Goal: Information Seeking & Learning: Check status

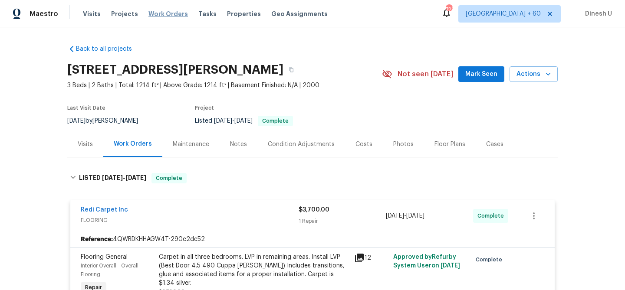
click at [154, 10] on span "Work Orders" at bounding box center [167, 14] width 39 height 9
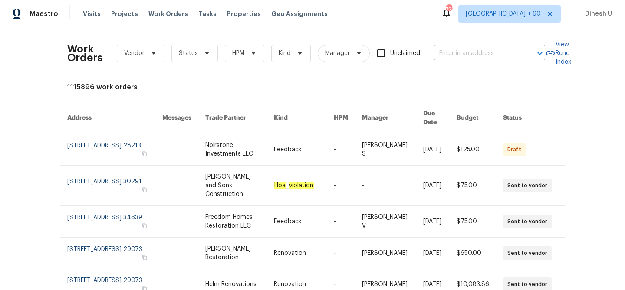
click at [475, 56] on input "text" at bounding box center [477, 53] width 87 height 13
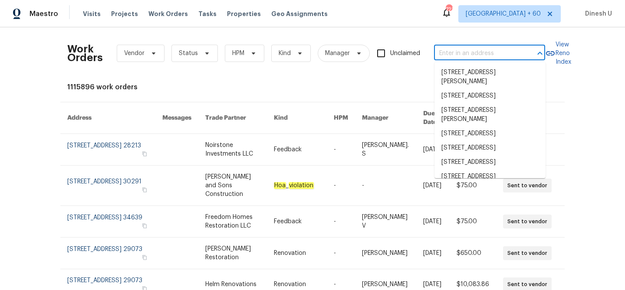
paste input "700 W La Veta Ave Unit H7, Orange, CA 92868"
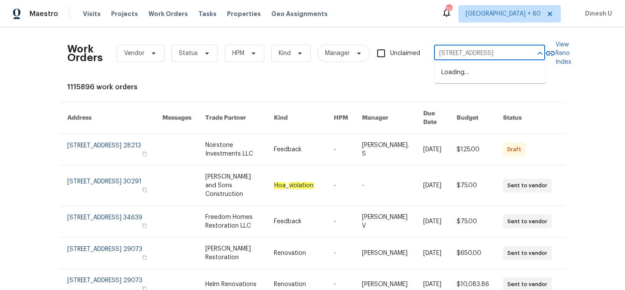
type input "700 W La Veta Ave"
click at [486, 94] on li "700 W La Veta Ave Unit H7, Orange, CA 92868" at bounding box center [489, 87] width 111 height 14
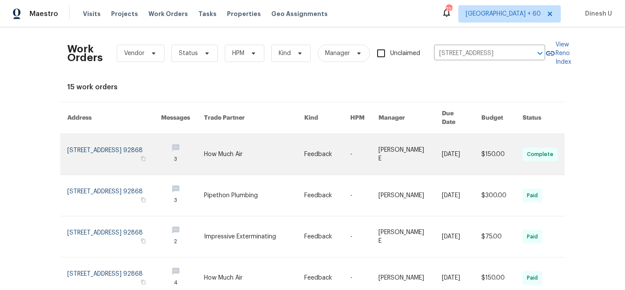
click at [71, 145] on link at bounding box center [114, 154] width 94 height 41
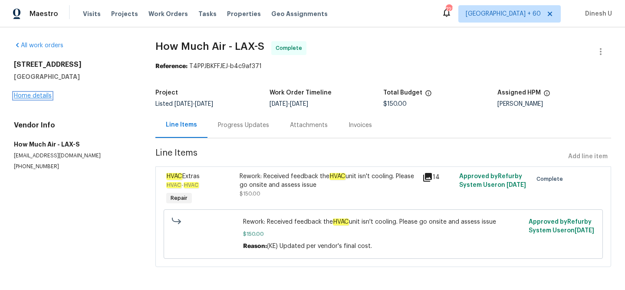
click at [37, 97] on link "Home details" at bounding box center [33, 96] width 38 height 6
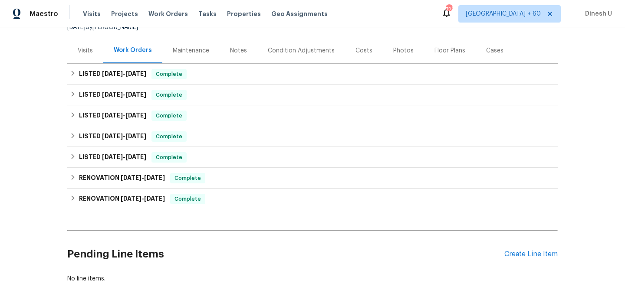
scroll to position [101, 0]
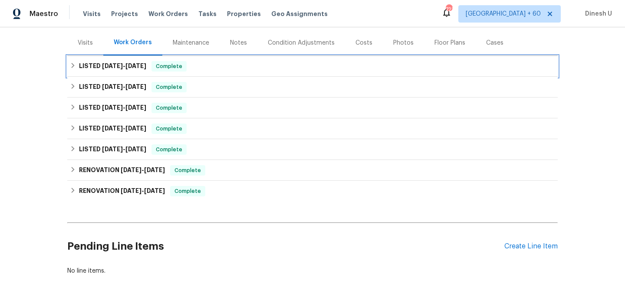
click at [113, 64] on span "8/26/25" at bounding box center [112, 66] width 21 height 6
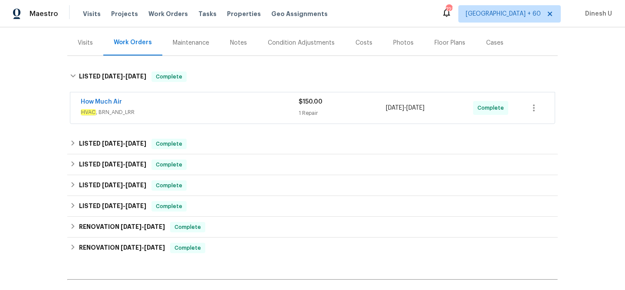
click at [305, 109] on div "1 Repair" at bounding box center [341, 113] width 87 height 9
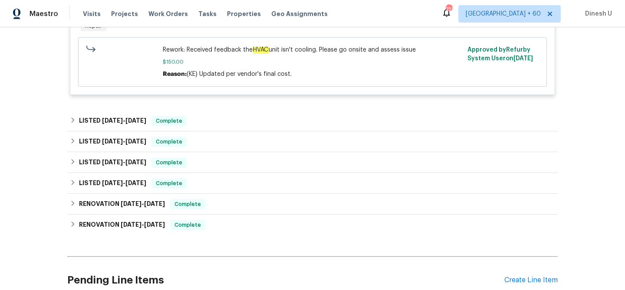
scroll to position [272, 0]
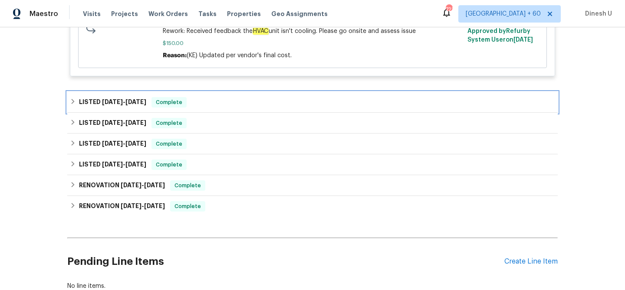
click at [140, 101] on span "7/31/25" at bounding box center [135, 102] width 21 height 6
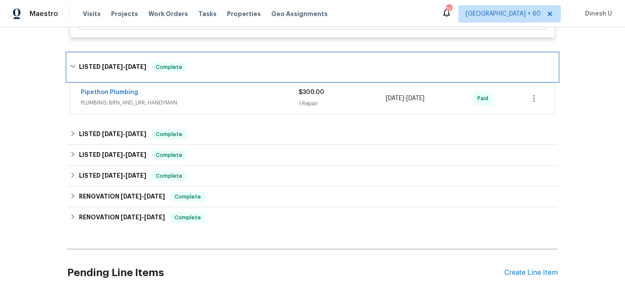
scroll to position [314, 0]
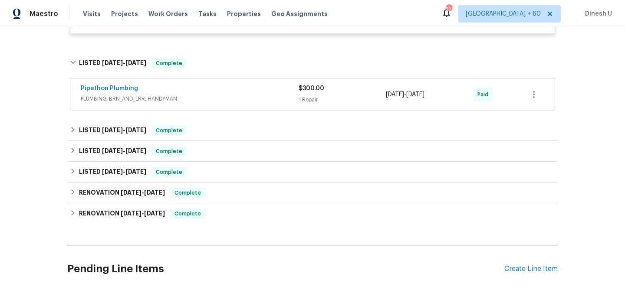
click at [308, 96] on div "1 Repair" at bounding box center [341, 99] width 87 height 9
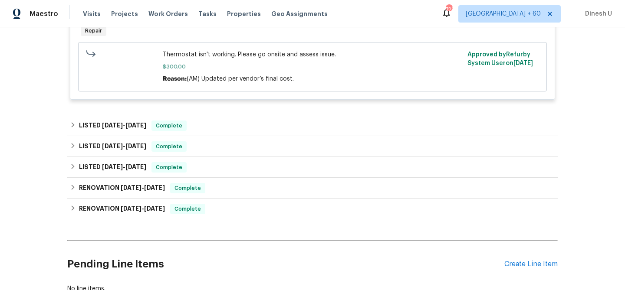
scroll to position [456, 0]
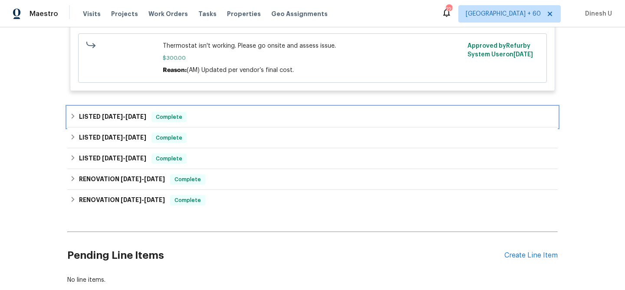
click at [118, 118] on span "6/30/25" at bounding box center [112, 117] width 21 height 6
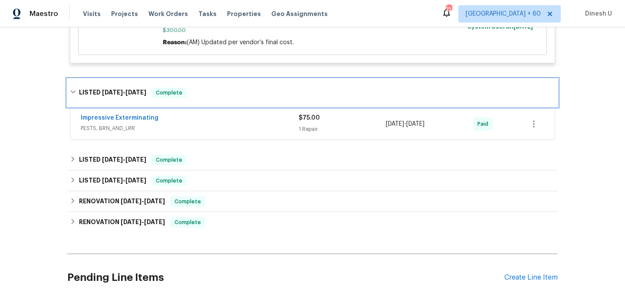
scroll to position [517, 0]
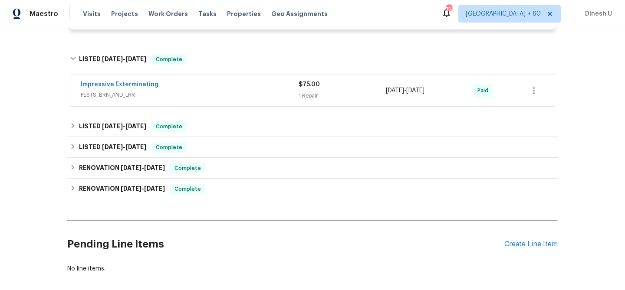
click at [302, 98] on div "1 Repair" at bounding box center [341, 96] width 87 height 9
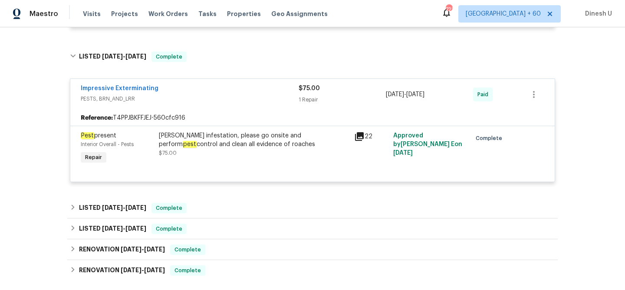
scroll to position [540, 0]
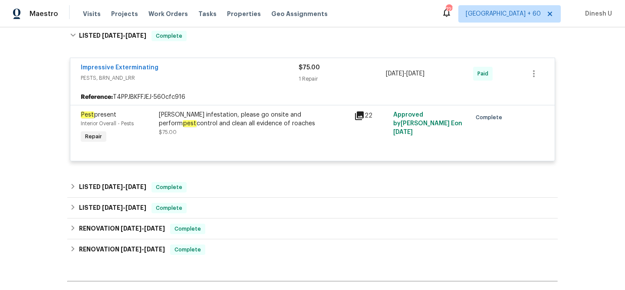
click at [367, 118] on div "22" at bounding box center [371, 116] width 34 height 10
click at [351, 115] on div "Roach infestation, please go onsite and perform pest control and clean all evid…" at bounding box center [253, 128] width 195 height 40
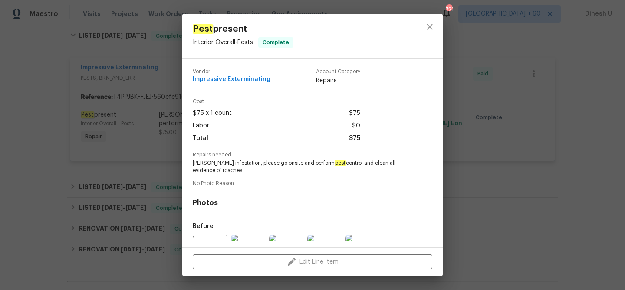
click at [494, 135] on div "Pest present Interior Overall - Pests Complete Vendor Impressive Exterminating …" at bounding box center [312, 145] width 625 height 290
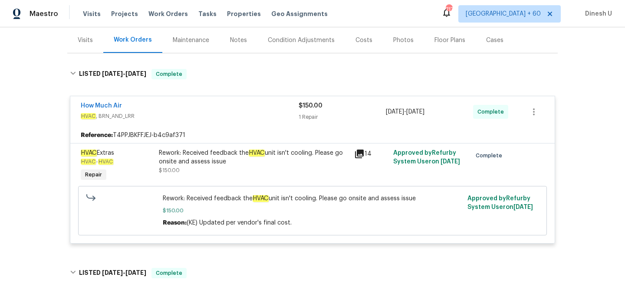
scroll to position [0, 0]
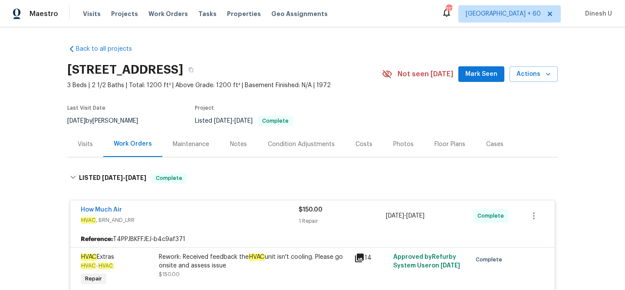
click at [86, 145] on div "Visits" at bounding box center [85, 144] width 15 height 9
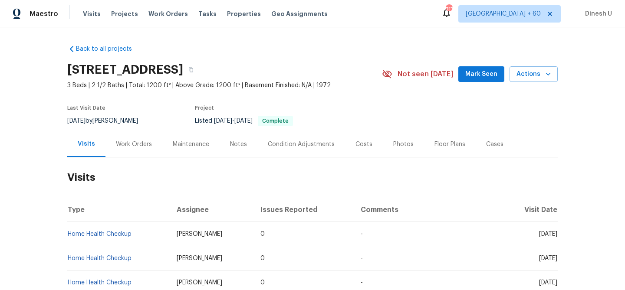
click at [135, 143] on div "Work Orders" at bounding box center [134, 144] width 36 height 9
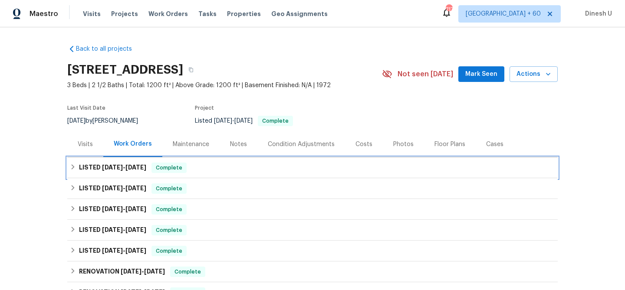
click at [134, 166] on span "8/28/25" at bounding box center [135, 167] width 21 height 6
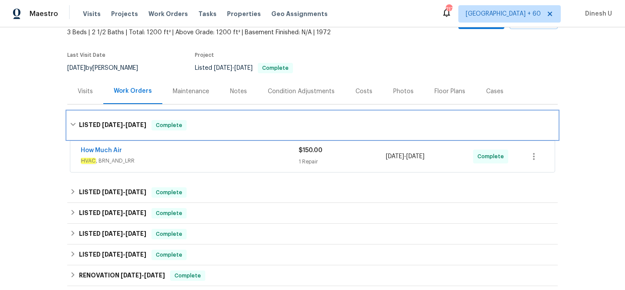
scroll to position [58, 0]
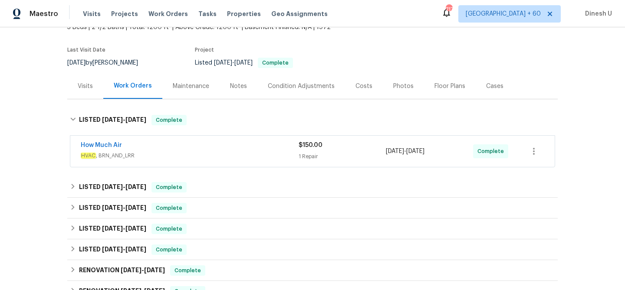
click at [304, 157] on div "1 Repair" at bounding box center [341, 156] width 87 height 9
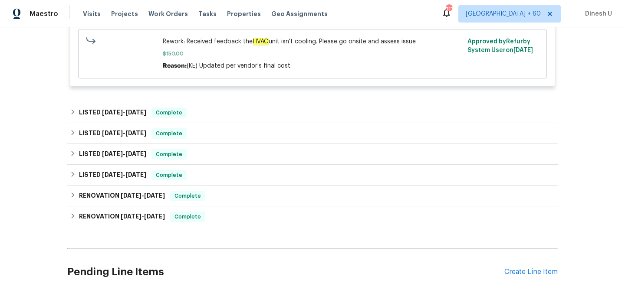
scroll to position [264, 0]
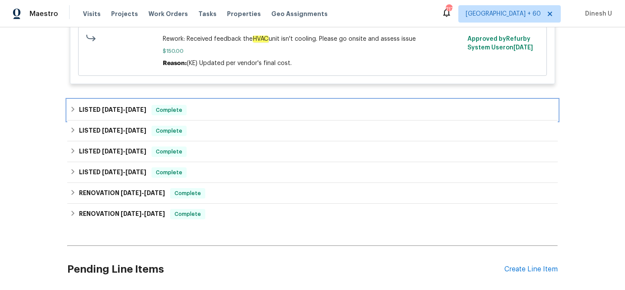
click at [128, 105] on div "LISTED 7/30/25 - 7/31/25 Complete" at bounding box center [312, 110] width 490 height 21
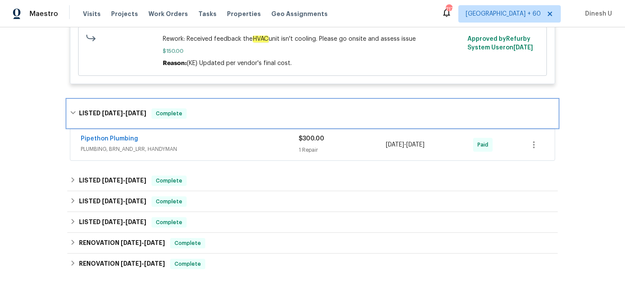
scroll to position [322, 0]
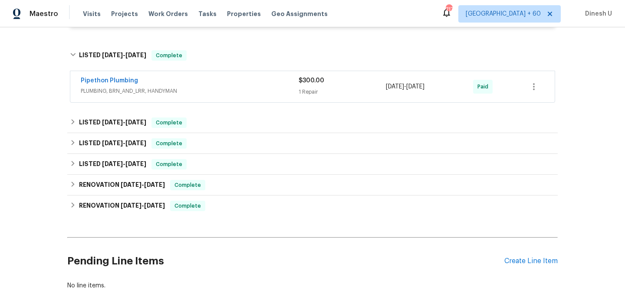
click at [309, 92] on div "1 Repair" at bounding box center [341, 92] width 87 height 9
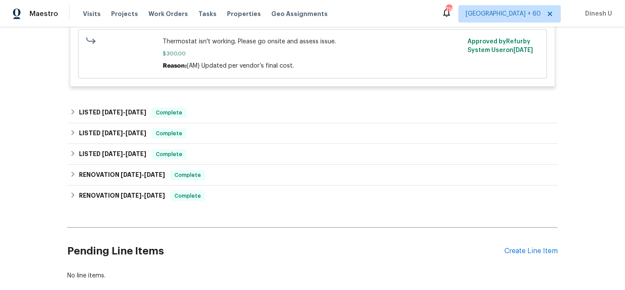
scroll to position [486, 0]
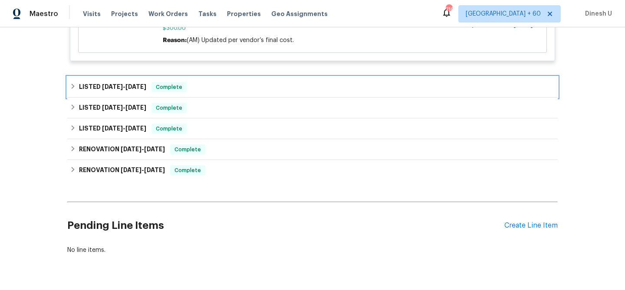
click at [137, 85] on span "7/8/25" at bounding box center [135, 87] width 21 height 6
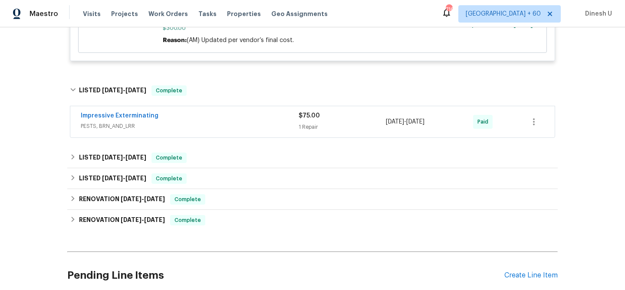
click at [312, 124] on div "1 Repair" at bounding box center [341, 127] width 87 height 9
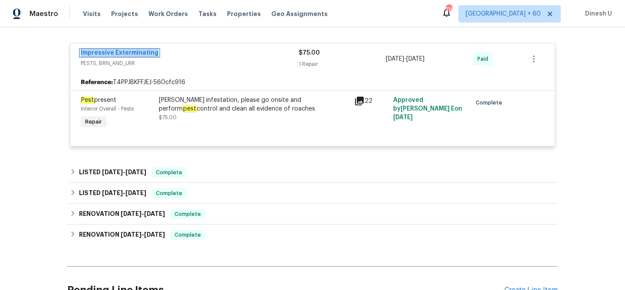
scroll to position [558, 0]
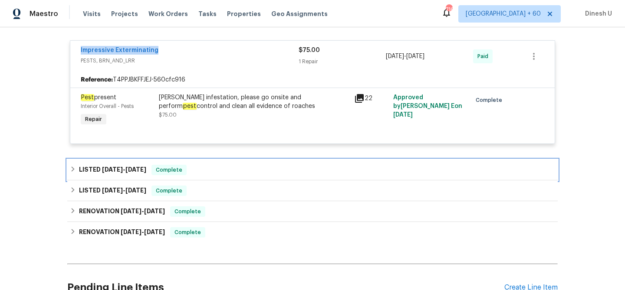
click at [121, 169] on span "5/29/25" at bounding box center [112, 170] width 21 height 6
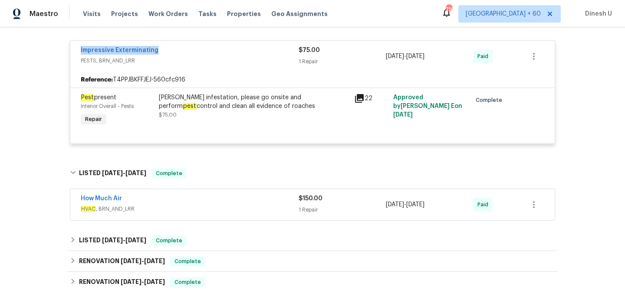
click at [297, 204] on div "How Much Air" at bounding box center [190, 199] width 218 height 10
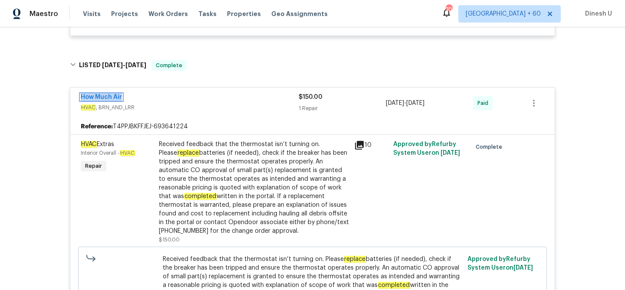
scroll to position [0, 0]
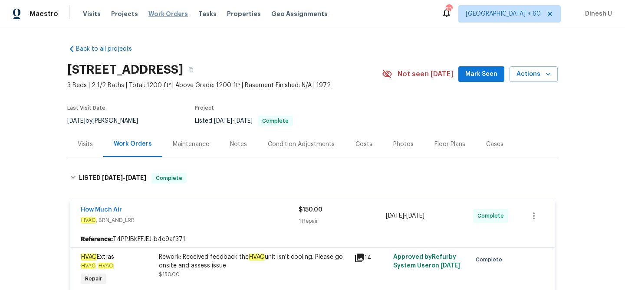
click at [148, 10] on span "Work Orders" at bounding box center [167, 14] width 39 height 9
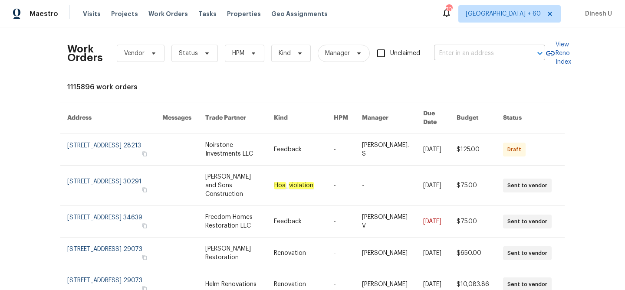
click at [447, 52] on input "text" at bounding box center [477, 53] width 87 height 13
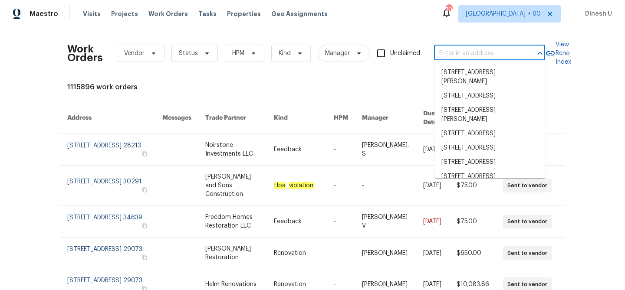
paste input "145 Shadowbrook Trce Covington, GA 30016"
type input "145 Shadowbrook Trce Covington, GA 30016"
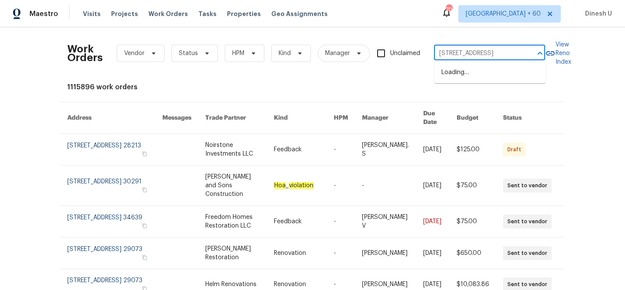
scroll to position [0, 46]
click at [457, 80] on li "145 Shadowbrook Trce, Covington, GA 30016" at bounding box center [489, 72] width 111 height 14
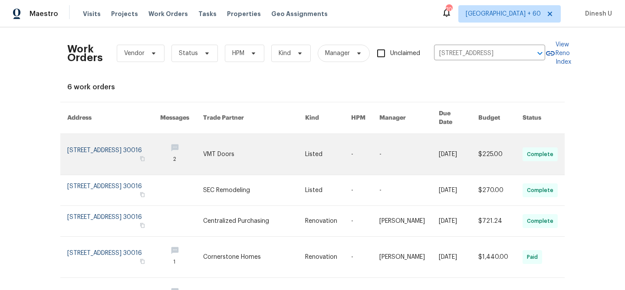
click at [74, 145] on link at bounding box center [113, 154] width 93 height 41
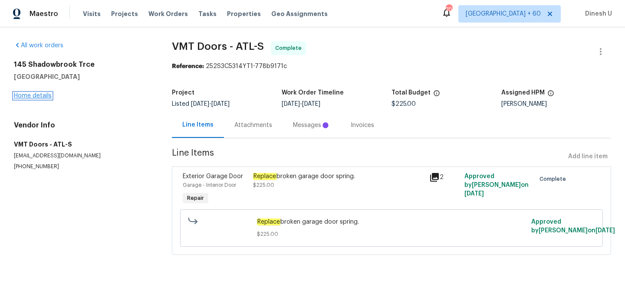
click at [26, 94] on link "Home details" at bounding box center [33, 96] width 38 height 6
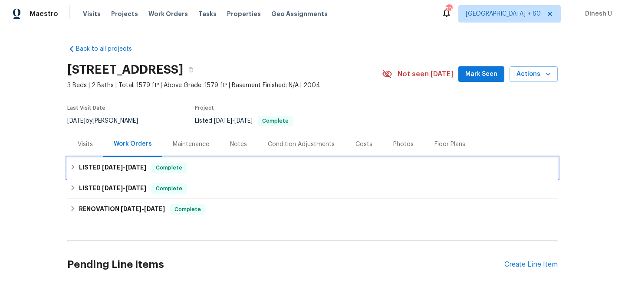
click at [136, 164] on span "8/21/25" at bounding box center [135, 167] width 21 height 6
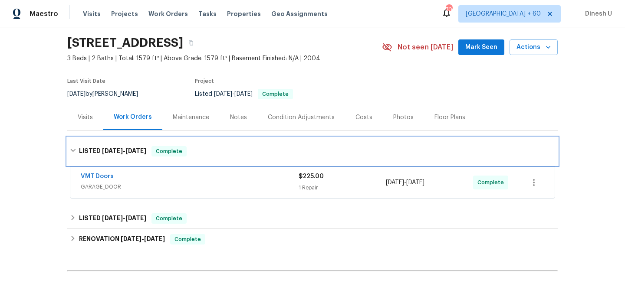
scroll to position [56, 0]
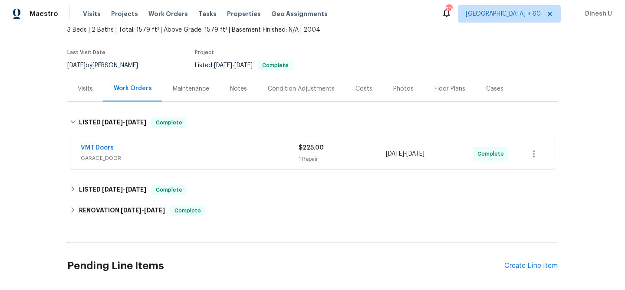
click at [311, 154] on div "$225.00 1 Repair" at bounding box center [341, 154] width 87 height 21
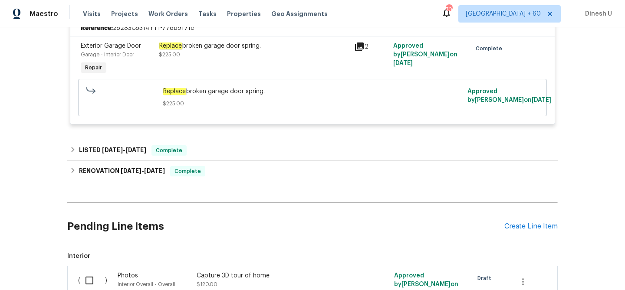
scroll to position [222, 0]
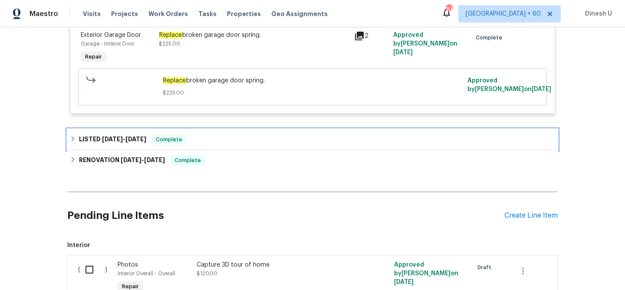
click at [122, 142] on span "8/18/25" at bounding box center [112, 139] width 21 height 6
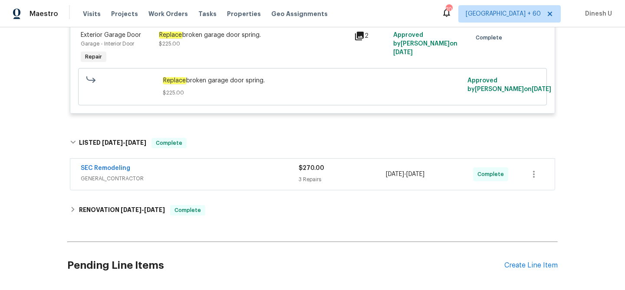
click at [309, 179] on div "3 Repairs" at bounding box center [341, 179] width 87 height 9
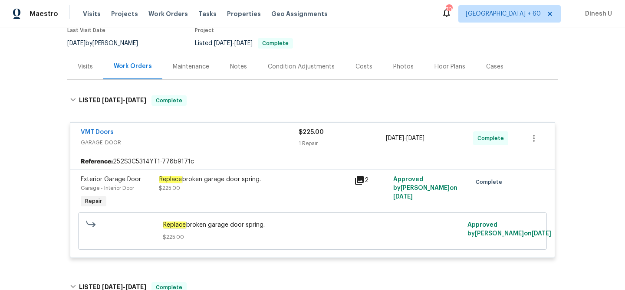
scroll to position [0, 0]
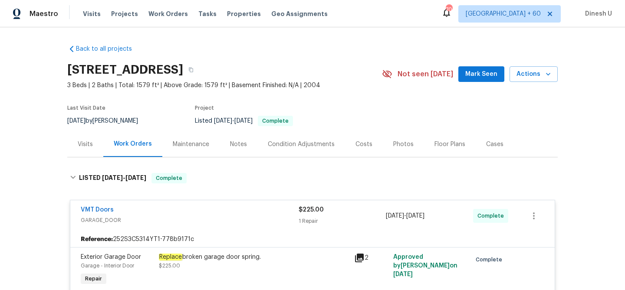
click at [91, 141] on div "Visits" at bounding box center [85, 144] width 15 height 9
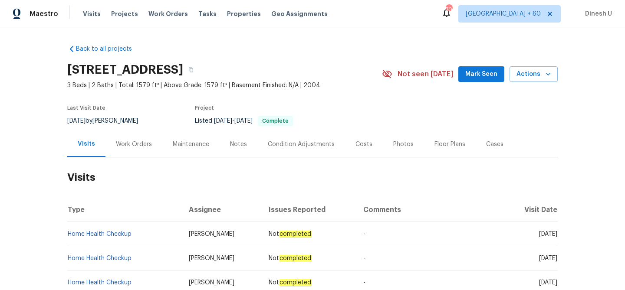
click at [134, 145] on div "Work Orders" at bounding box center [134, 144] width 36 height 9
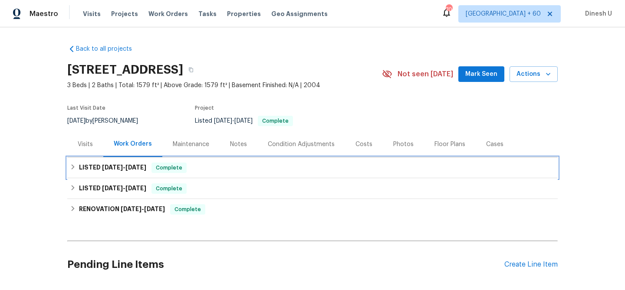
click at [109, 170] on h6 "LISTED 8/18/25 - 8/21/25" at bounding box center [112, 168] width 67 height 10
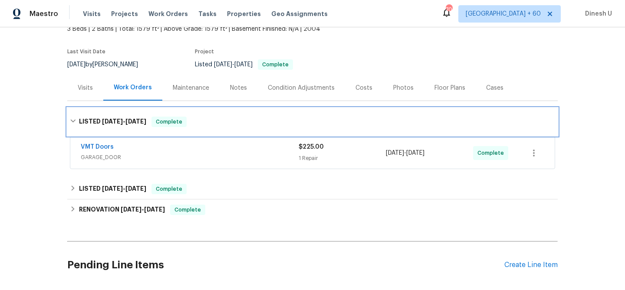
scroll to position [61, 0]
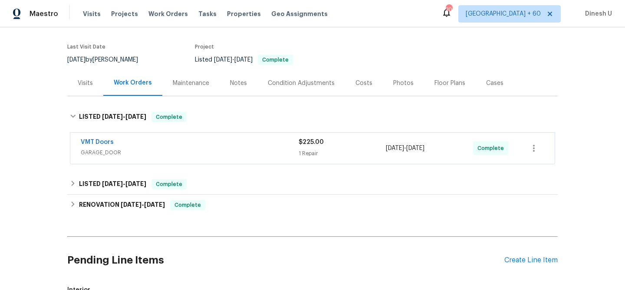
click at [308, 150] on div "1 Repair" at bounding box center [341, 153] width 87 height 9
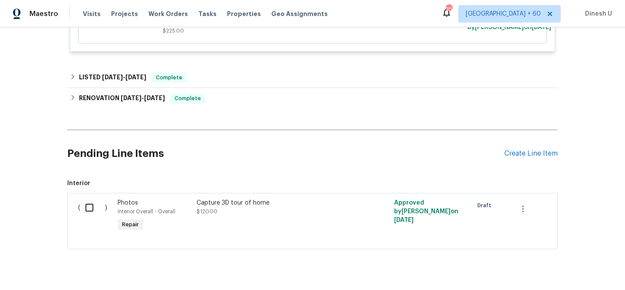
scroll to position [290, 0]
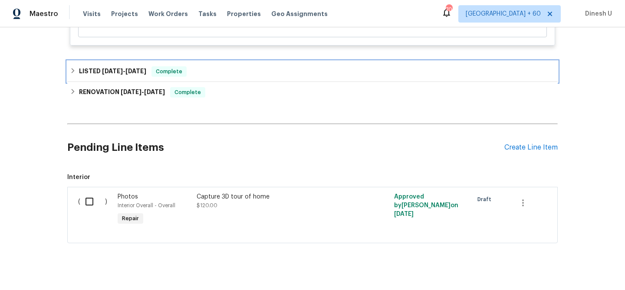
click at [134, 74] on h6 "LISTED 8/18/25 - 8/21/25" at bounding box center [112, 71] width 67 height 10
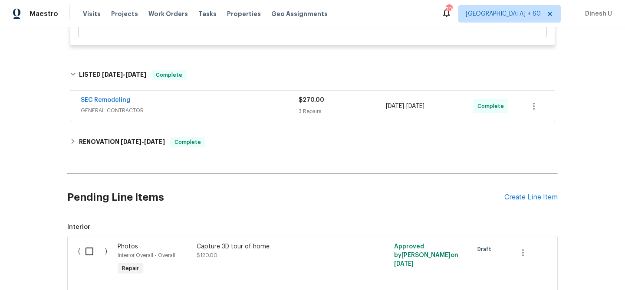
click at [305, 116] on div "$270.00 3 Repairs" at bounding box center [341, 106] width 87 height 21
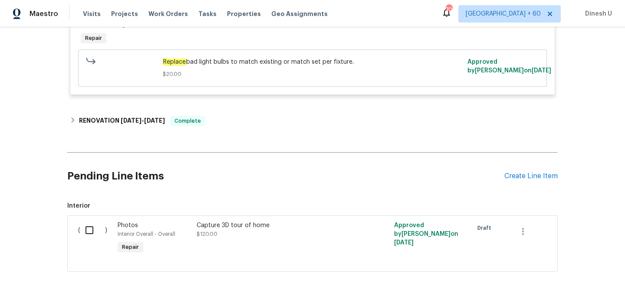
scroll to position [681, 0]
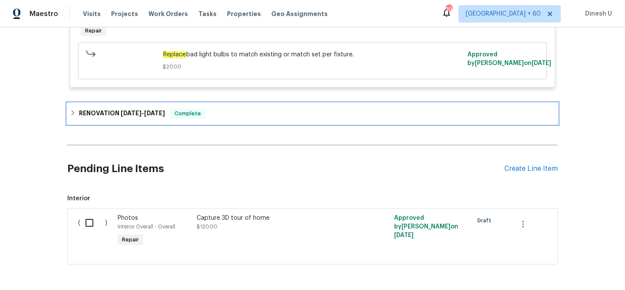
click at [162, 114] on span "5/13/25" at bounding box center [154, 113] width 21 height 6
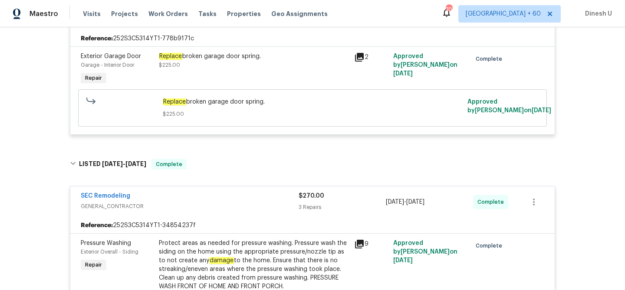
scroll to position [0, 0]
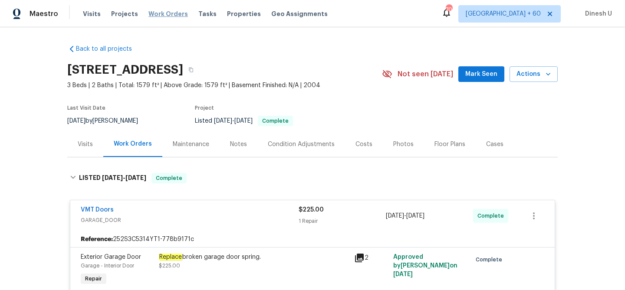
click at [151, 13] on span "Work Orders" at bounding box center [167, 14] width 39 height 9
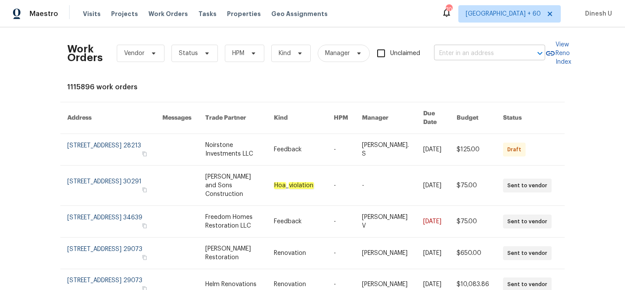
click at [443, 53] on input "text" at bounding box center [477, 53] width 87 height 13
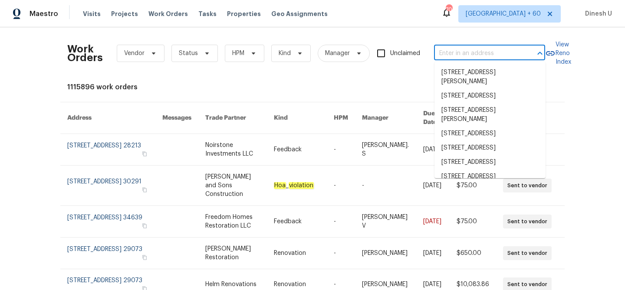
paste input "5715 Sage Bloom Dr, Arlington, TX 76017"
type input "5715 Sage Bloom Dr, Arlington, TX 76017"
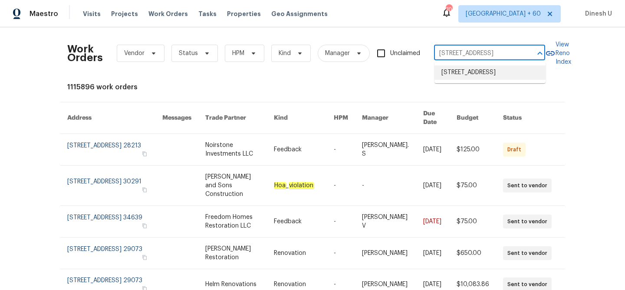
click at [443, 76] on li "5715 Sage Bloom Dr, Arlington, TX 76017" at bounding box center [489, 72] width 111 height 14
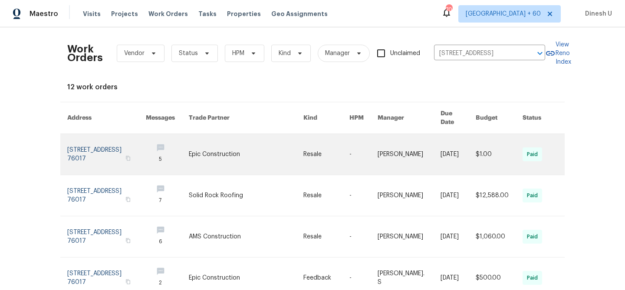
click at [84, 148] on link at bounding box center [106, 154] width 79 height 41
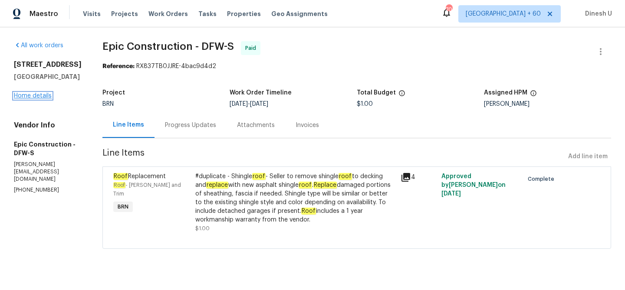
click at [40, 99] on link "Home details" at bounding box center [33, 96] width 38 height 6
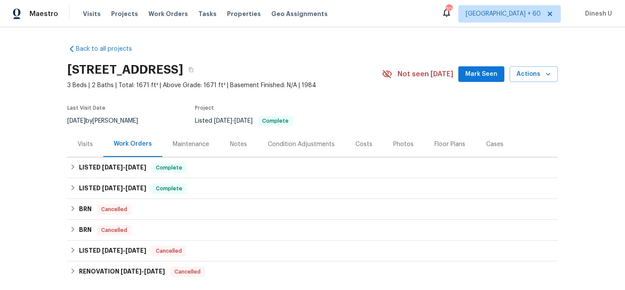
scroll to position [29, 0]
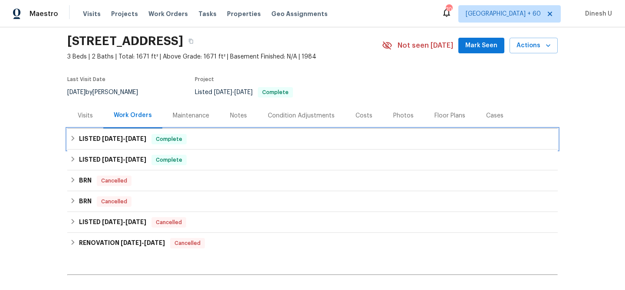
click at [124, 140] on span "5/15/25 - 5/20/25" at bounding box center [124, 139] width 44 height 6
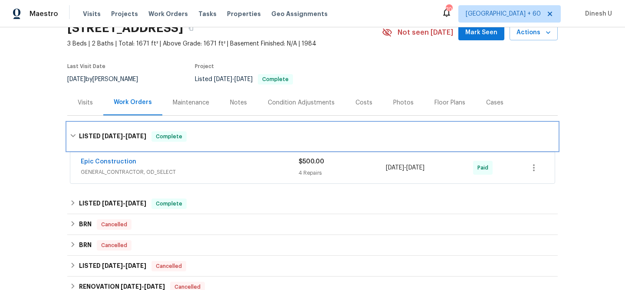
scroll to position [54, 0]
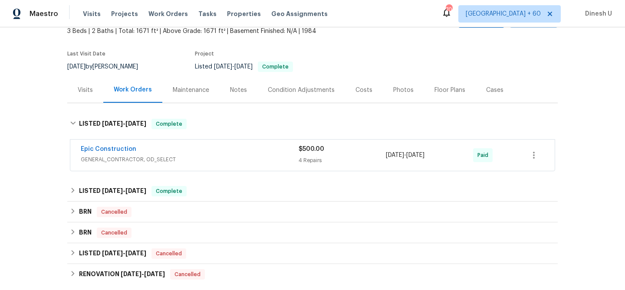
click at [311, 159] on div "4 Repairs" at bounding box center [341, 160] width 87 height 9
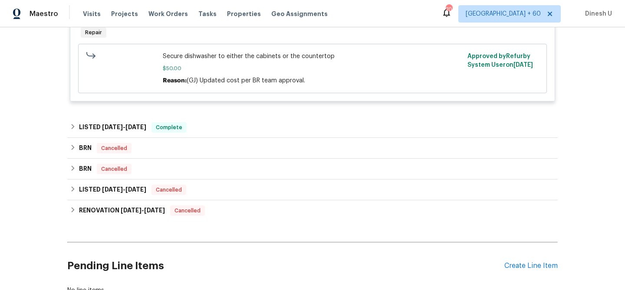
scroll to position [586, 0]
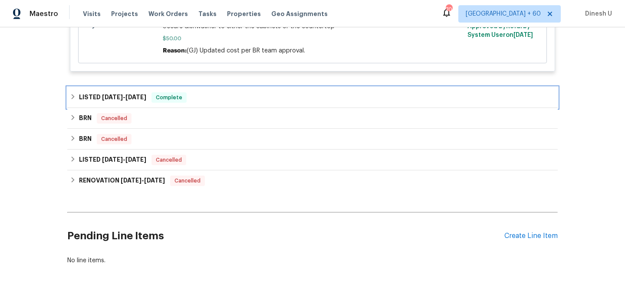
click at [122, 95] on h6 "LISTED 3/23/25 - 4/1/25" at bounding box center [112, 97] width 67 height 10
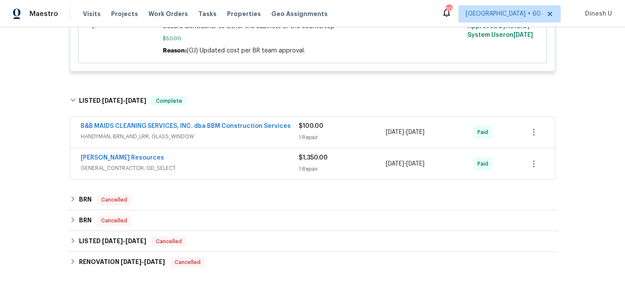
click at [310, 136] on div "1 Repair" at bounding box center [341, 137] width 87 height 9
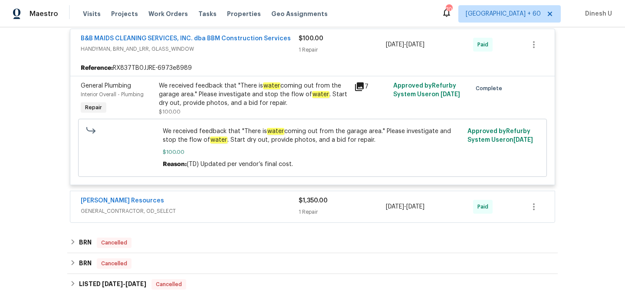
scroll to position [680, 0]
click at [307, 215] on div "1 Repair" at bounding box center [341, 211] width 87 height 9
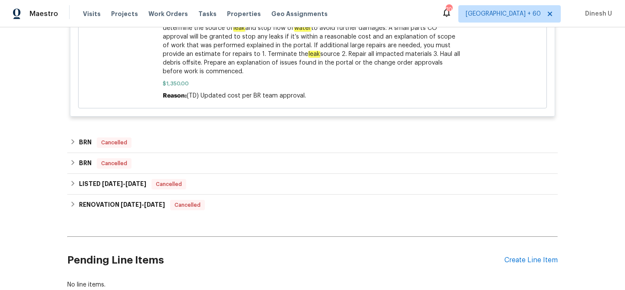
scroll to position [1091, 0]
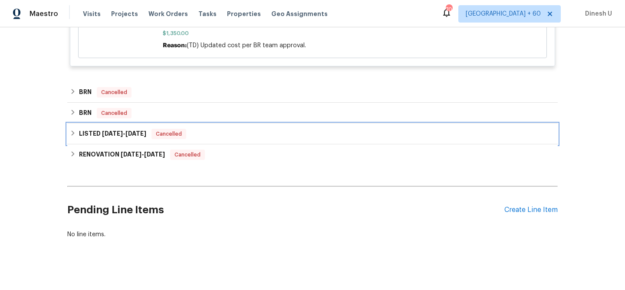
click at [131, 136] on span "2/26/25" at bounding box center [135, 134] width 21 height 6
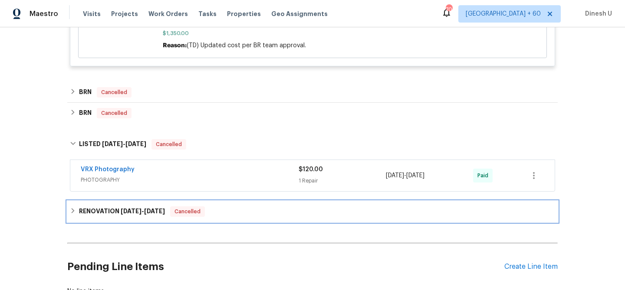
click at [136, 221] on div "RENOVATION 2/10/25 - 3/10/25 Cancelled" at bounding box center [312, 211] width 490 height 21
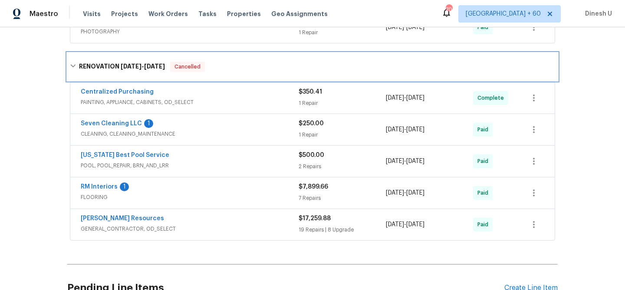
scroll to position [1247, 0]
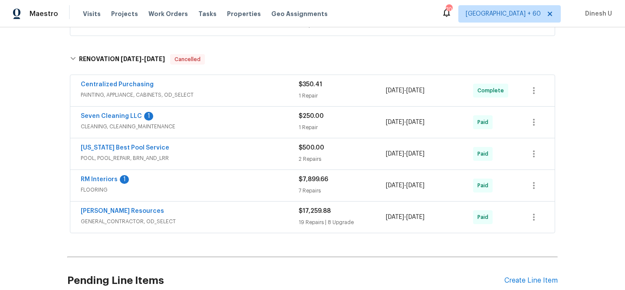
click at [321, 227] on div "19 Repairs | 8 Upgrade" at bounding box center [341, 222] width 87 height 9
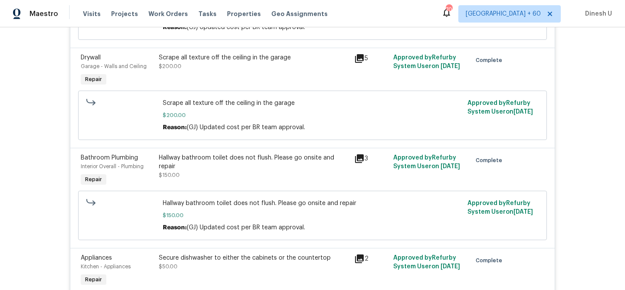
scroll to position [0, 0]
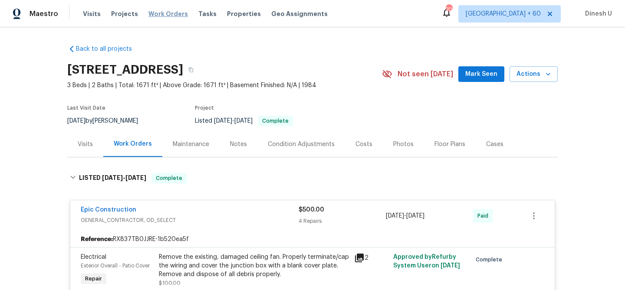
click at [149, 13] on span "Work Orders" at bounding box center [167, 14] width 39 height 9
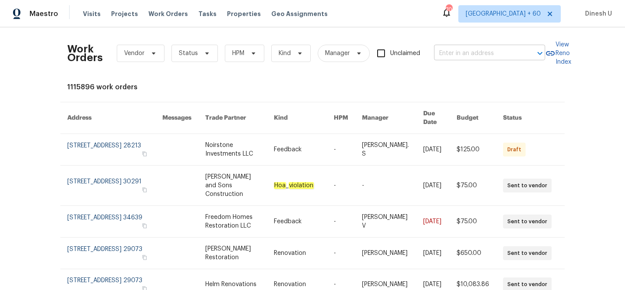
click at [451, 52] on input "text" at bounding box center [477, 53] width 87 height 13
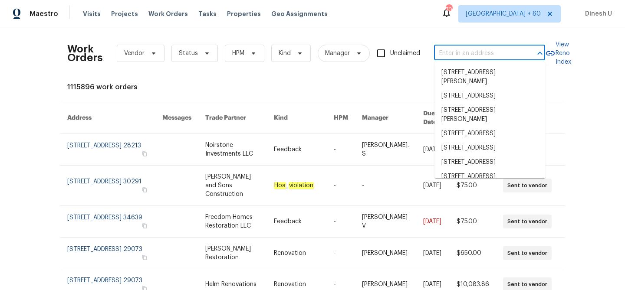
paste input "801 Bedrock Ln, Richmond, VA 23224"
type input "801 Bedrock Ln, Richmond, VA 23224"
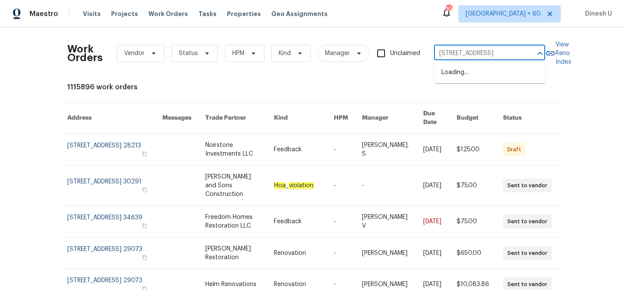
scroll to position [0, 24]
click at [449, 79] on li "801 Bedrock Ln, Richmond, VA 23224" at bounding box center [489, 72] width 111 height 14
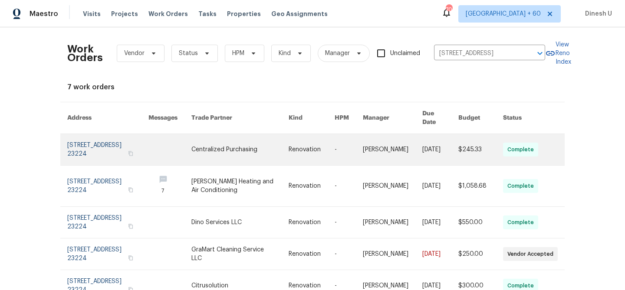
click at [92, 142] on link at bounding box center [107, 149] width 81 height 31
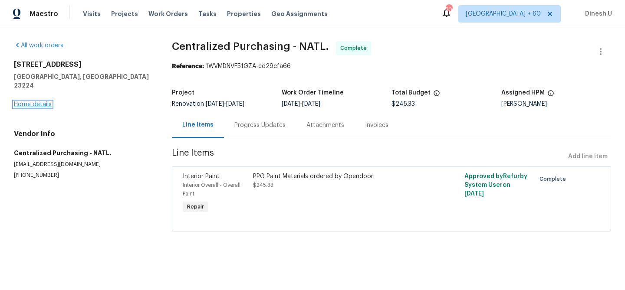
click at [31, 101] on link "Home details" at bounding box center [33, 104] width 38 height 6
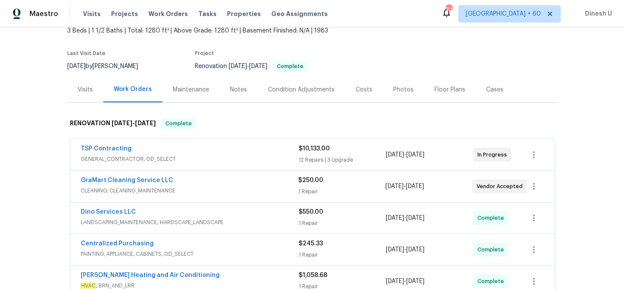
scroll to position [72, 0]
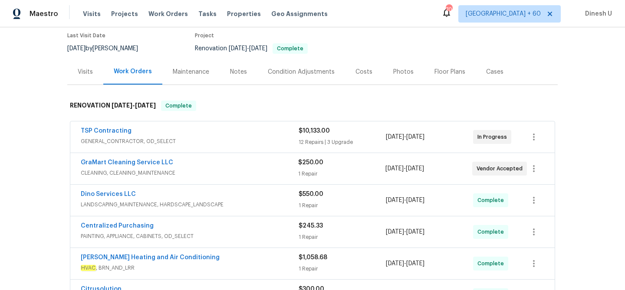
click at [305, 145] on div "12 Repairs | 3 Upgrade" at bounding box center [341, 142] width 87 height 9
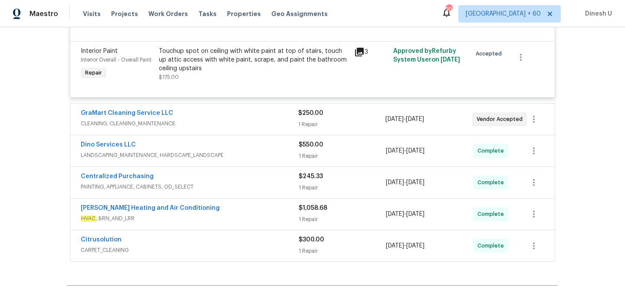
scroll to position [1840, 0]
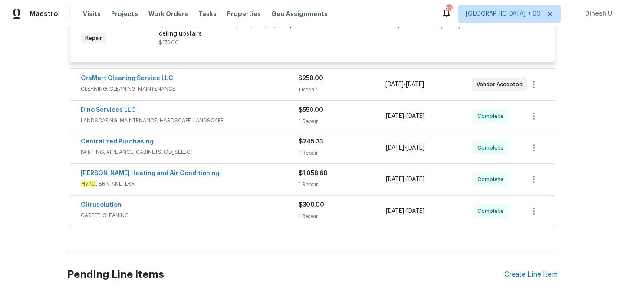
click at [304, 85] on div "1 Repair" at bounding box center [341, 89] width 87 height 9
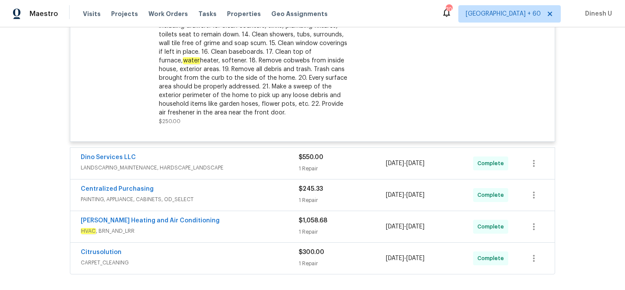
scroll to position [2049, 0]
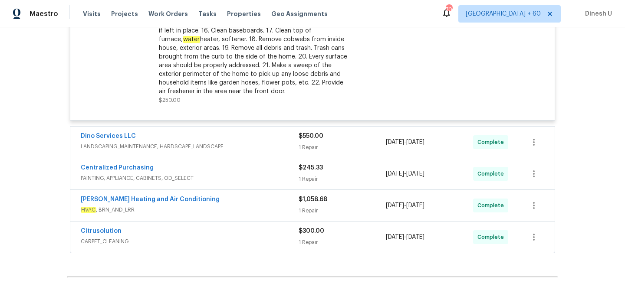
click at [305, 132] on div "$550.00 1 Repair" at bounding box center [341, 142] width 87 height 21
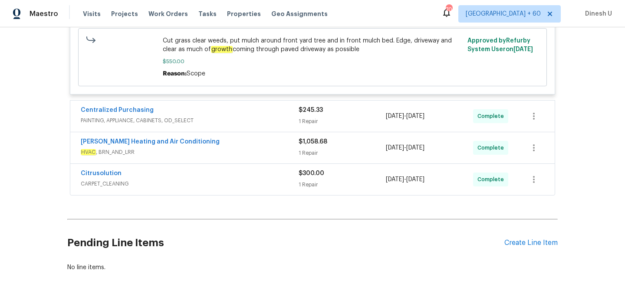
scroll to position [2265, 0]
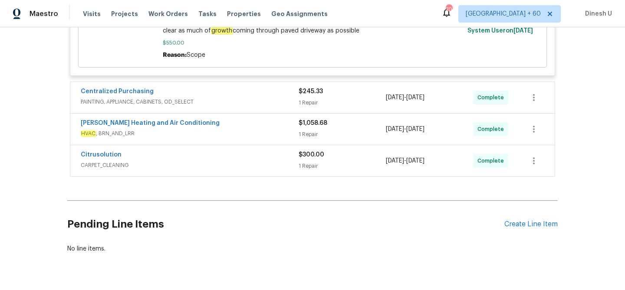
click at [308, 87] on div "$245.33 1 Repair" at bounding box center [341, 97] width 87 height 21
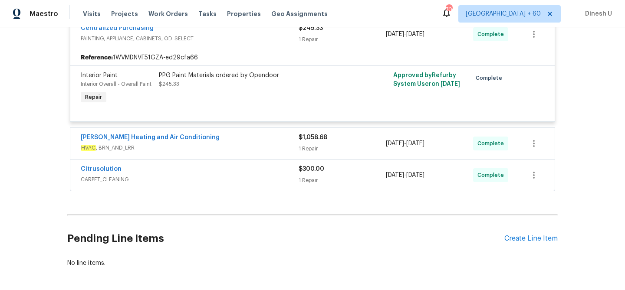
scroll to position [2354, 0]
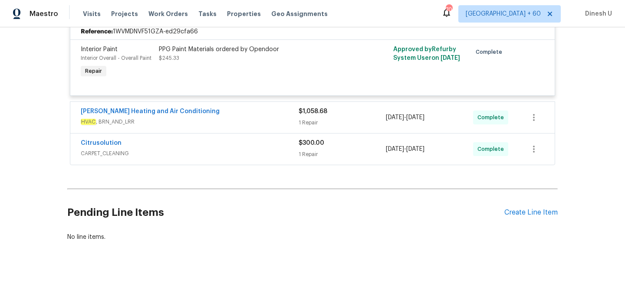
click at [315, 118] on div "1 Repair" at bounding box center [341, 122] width 87 height 9
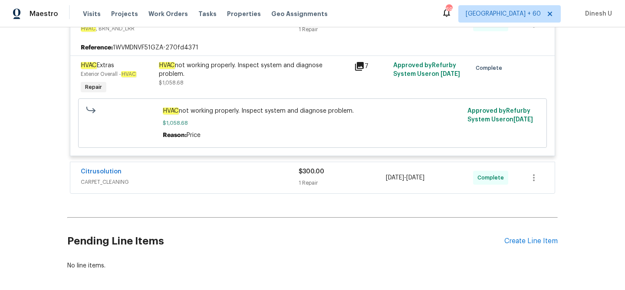
scroll to position [2477, 0]
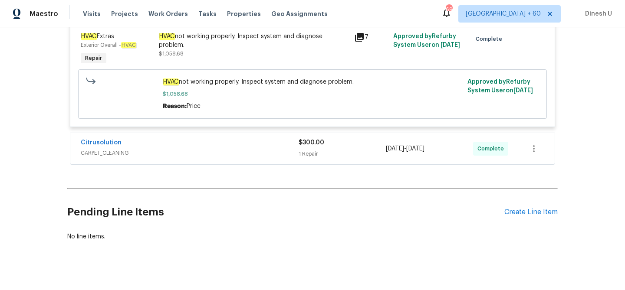
click at [301, 150] on div "1 Repair" at bounding box center [341, 154] width 87 height 9
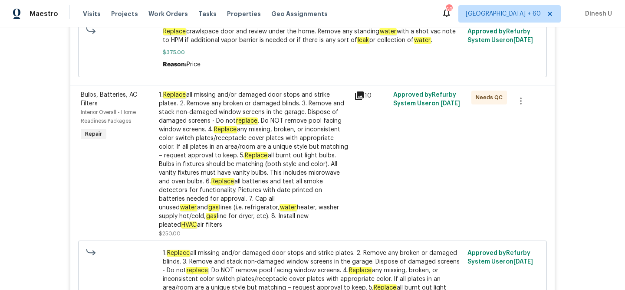
scroll to position [0, 0]
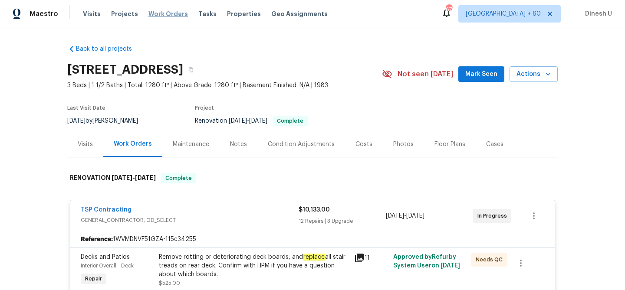
click at [154, 13] on span "Work Orders" at bounding box center [167, 14] width 39 height 9
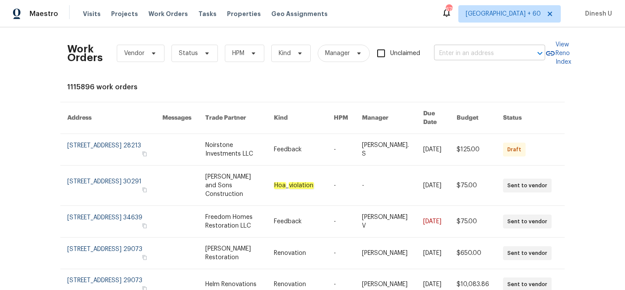
click at [457, 51] on input "text" at bounding box center [477, 53] width 87 height 13
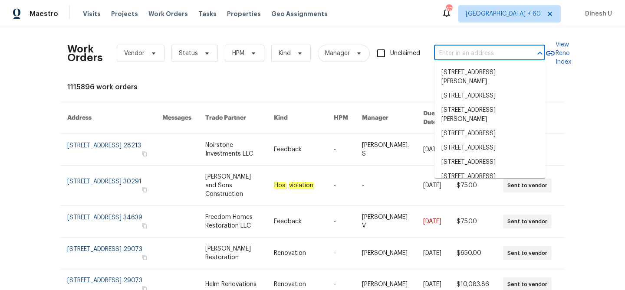
paste input "1908 Hazel Nut Ct Agoura Hills, CA 91301"
type input "1908 Hazel Nut Ct Agoura Hills, CA 91301"
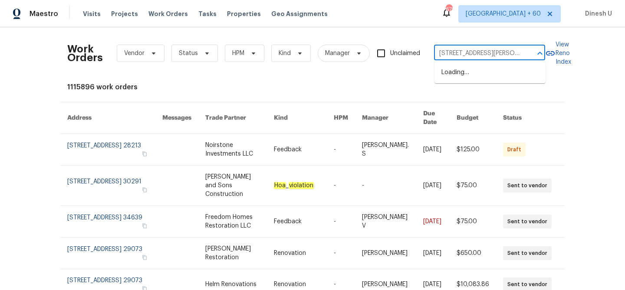
scroll to position [0, 35]
click at [451, 73] on li "1908 Hazel Nut Ct, Agoura Hills, CA 91301" at bounding box center [489, 76] width 111 height 23
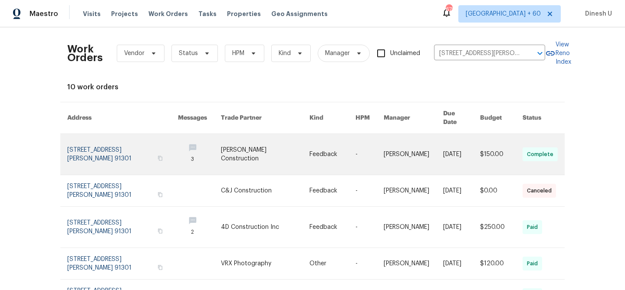
click at [84, 146] on link at bounding box center [122, 154] width 111 height 41
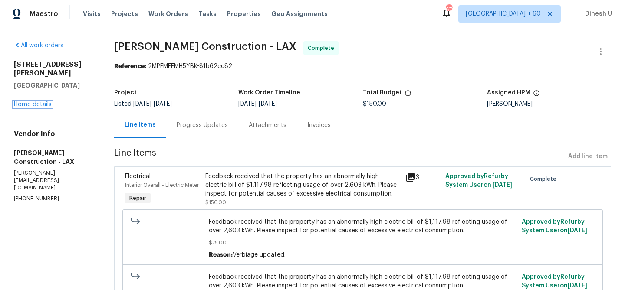
click at [39, 101] on link "Home details" at bounding box center [33, 104] width 38 height 6
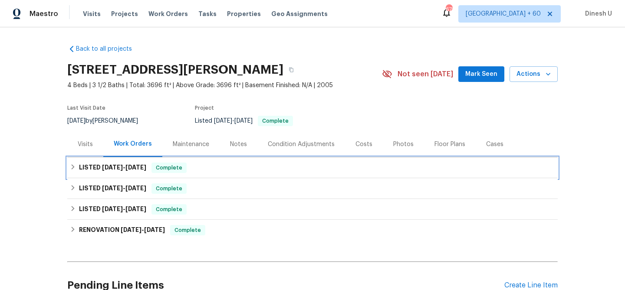
click at [141, 173] on h6 "LISTED 8/25/25 - 8/28/25" at bounding box center [112, 168] width 67 height 10
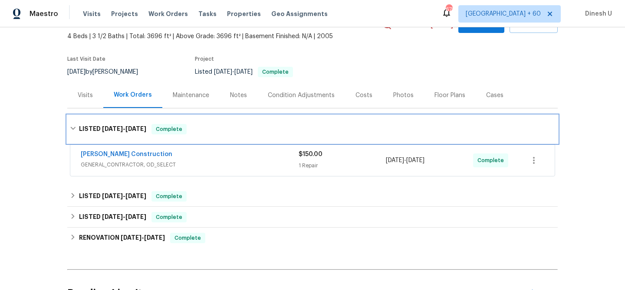
scroll to position [71, 0]
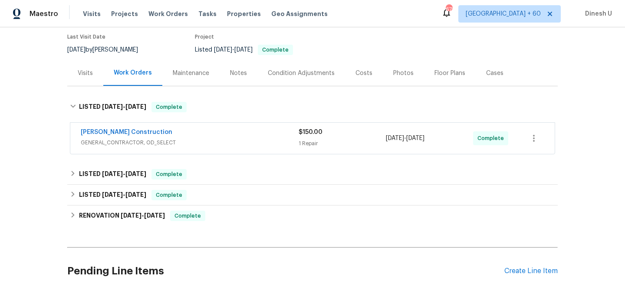
click at [315, 147] on div "1 Repair" at bounding box center [341, 143] width 87 height 9
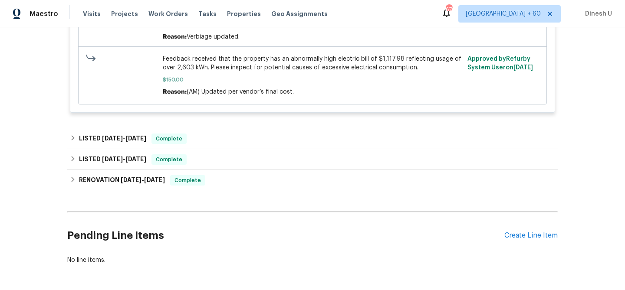
scroll to position [344, 0]
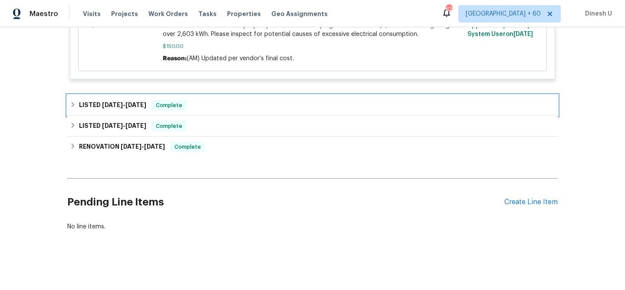
click at [138, 108] on span "6/13/25" at bounding box center [135, 105] width 21 height 6
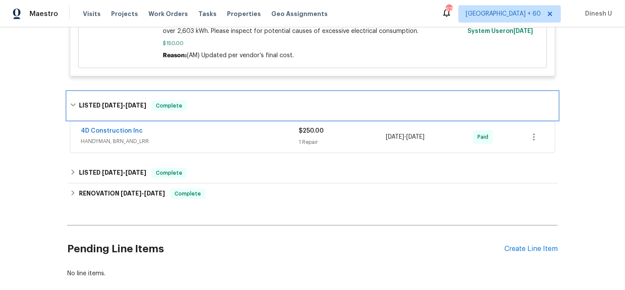
scroll to position [371, 0]
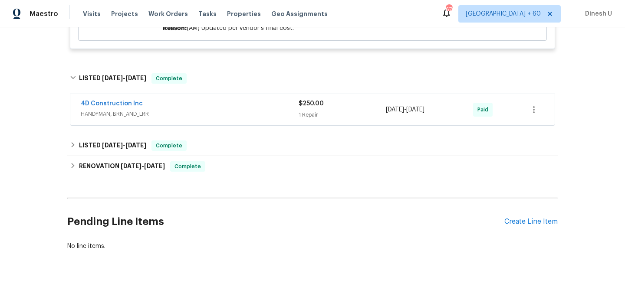
click at [309, 119] on div "1 Repair" at bounding box center [341, 115] width 87 height 9
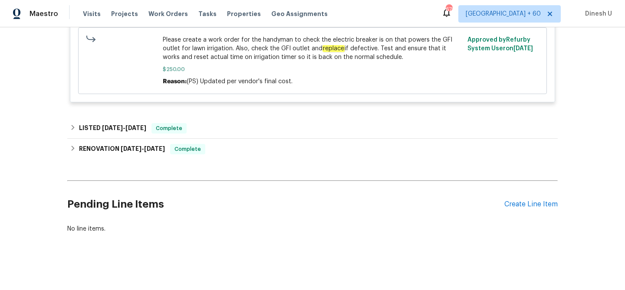
scroll to position [560, 0]
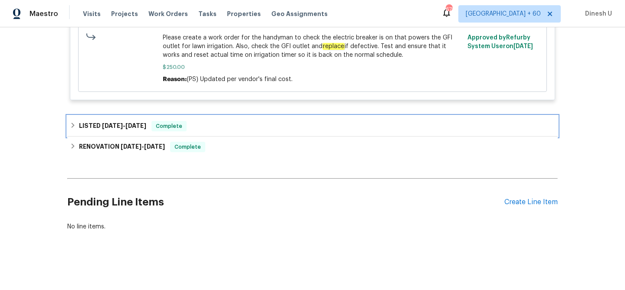
click at [144, 129] on span "2/22/25" at bounding box center [135, 126] width 21 height 6
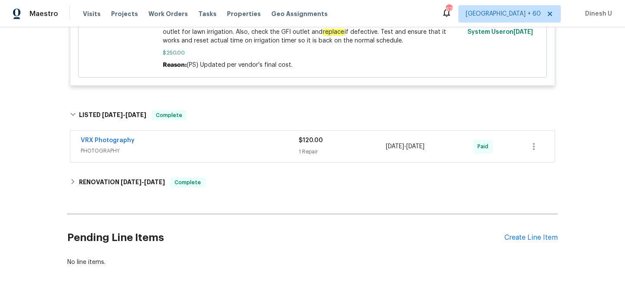
scroll to position [571, 0]
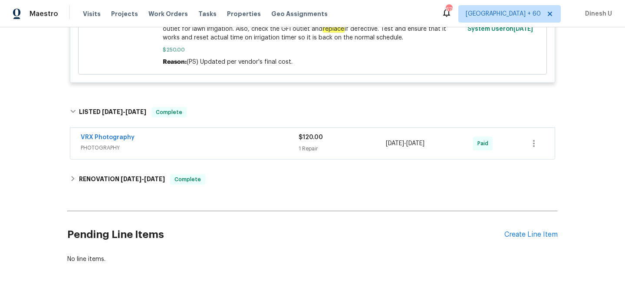
click at [314, 153] on div "1 Repair" at bounding box center [341, 148] width 87 height 9
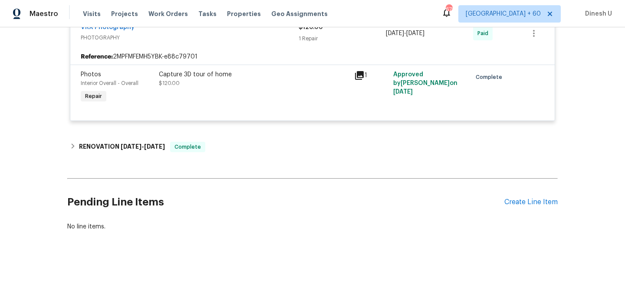
scroll to position [695, 0]
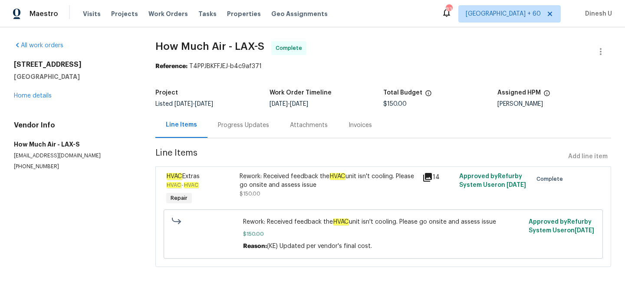
click at [237, 124] on div "Progress Updates" at bounding box center [243, 125] width 51 height 9
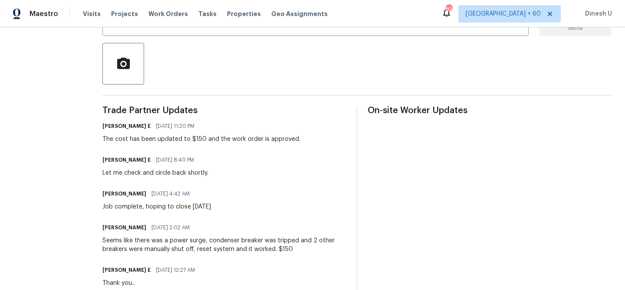
scroll to position [76, 0]
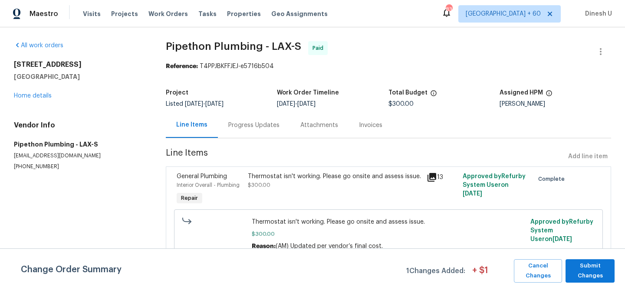
click at [240, 124] on div "Progress Updates" at bounding box center [253, 125] width 51 height 9
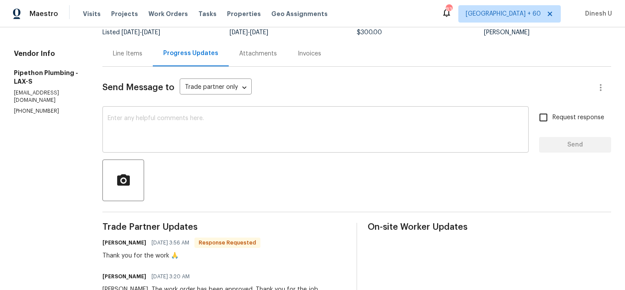
scroll to position [26, 0]
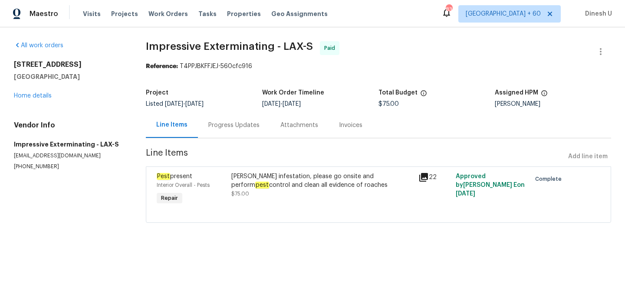
click at [249, 122] on div "Progress Updates" at bounding box center [233, 125] width 51 height 9
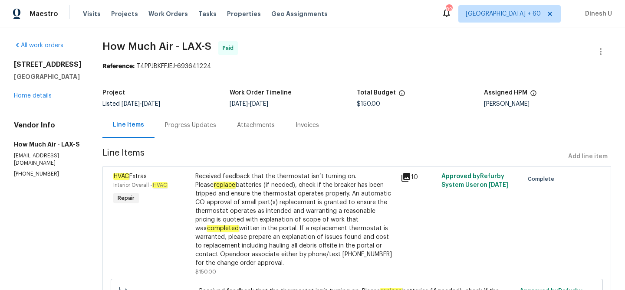
click at [205, 129] on div "Progress Updates" at bounding box center [190, 125] width 51 height 9
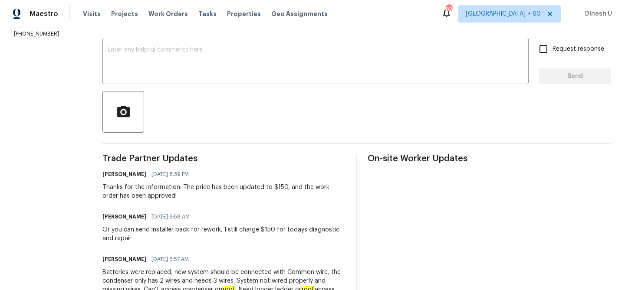
scroll to position [135, 0]
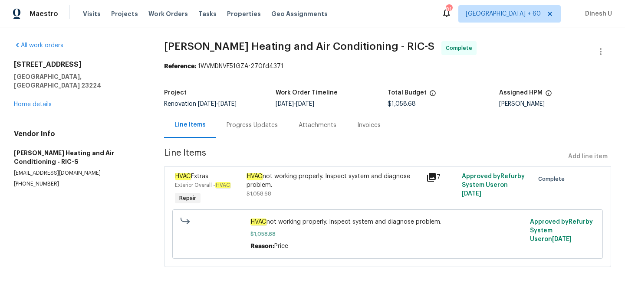
click at [250, 131] on div "Progress Updates" at bounding box center [252, 125] width 72 height 26
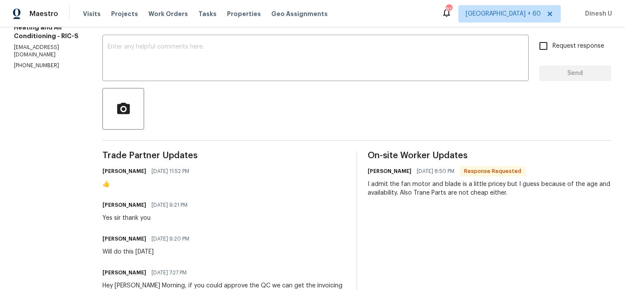
scroll to position [59, 0]
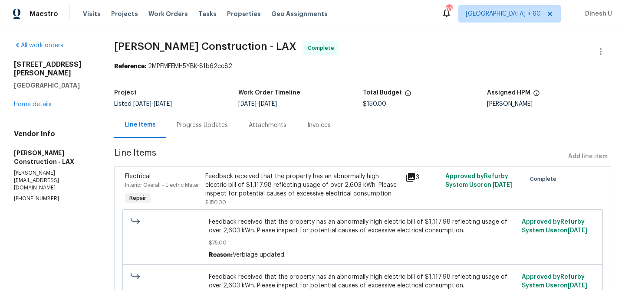
click at [195, 124] on div "Progress Updates" at bounding box center [202, 125] width 51 height 9
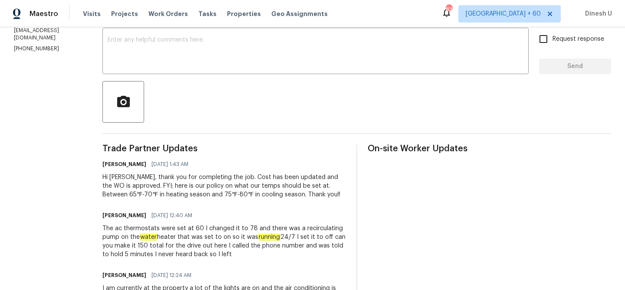
scroll to position [150, 0]
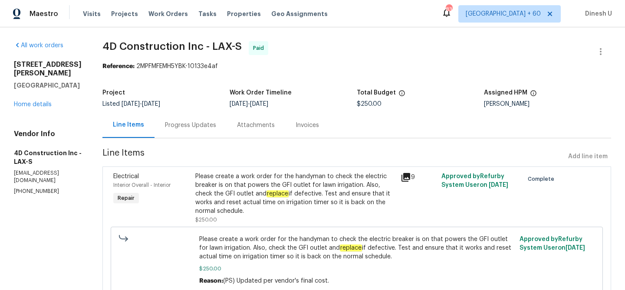
click at [204, 119] on div "Progress Updates" at bounding box center [190, 125] width 72 height 26
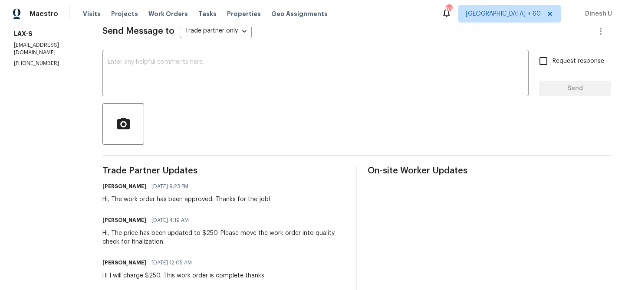
scroll to position [116, 0]
